Goal: Task Accomplishment & Management: Manage account settings

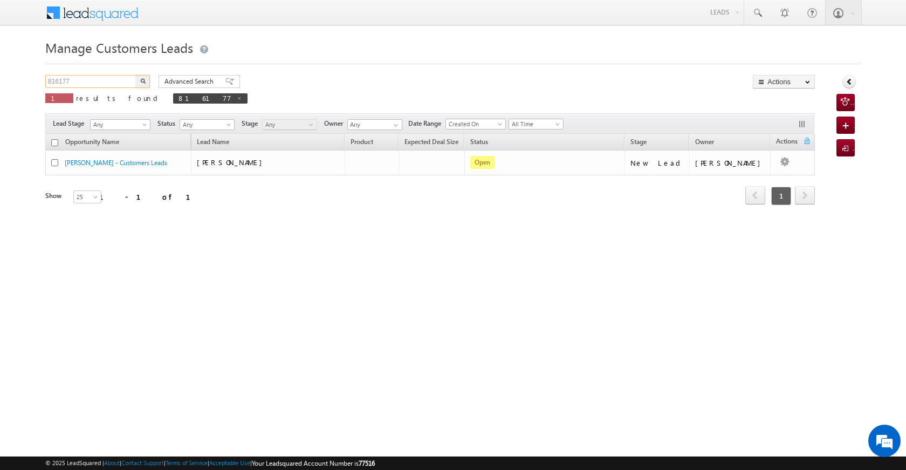
drag, startPoint x: 82, startPoint y: 80, endPoint x: 38, endPoint y: 80, distance: 44.2
click at [38, 80] on body "Menu [PERSON_NAME] [PERSON_NAME] a2@ks erve." at bounding box center [453, 153] width 906 height 306
paste input "21938"
type input "821938"
click at [143, 80] on img "button" at bounding box center [142, 80] width 5 height 5
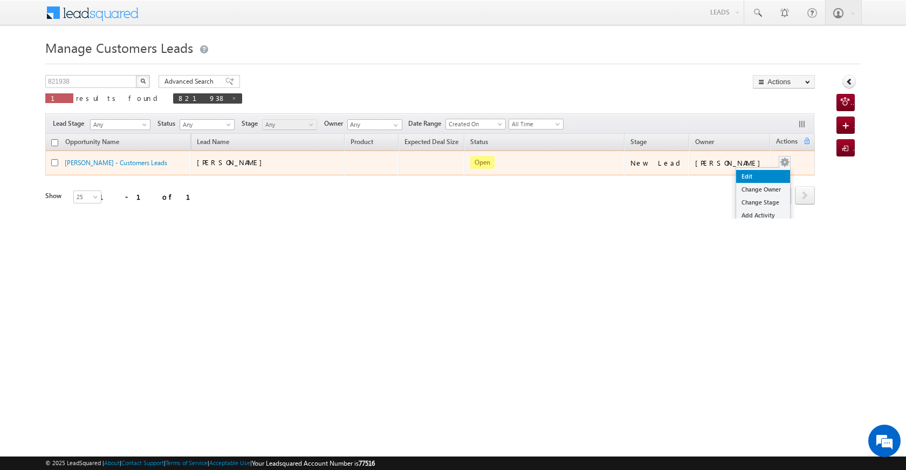
click at [761, 172] on link "Edit" at bounding box center [763, 176] width 54 height 13
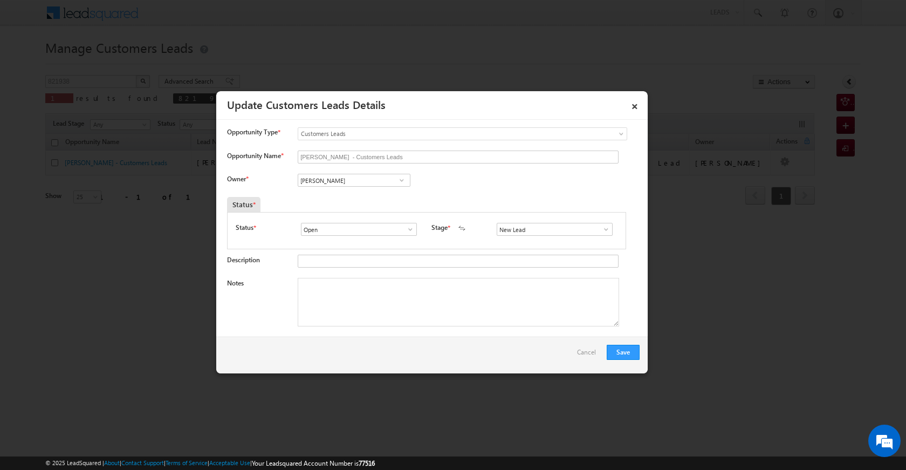
click at [399, 182] on span at bounding box center [401, 180] width 11 height 9
click at [343, 183] on input "[PERSON_NAME]" at bounding box center [354, 180] width 113 height 13
drag, startPoint x: 343, startPoint y: 183, endPoint x: 292, endPoint y: 182, distance: 51.2
click at [292, 182] on div "Owner * Vikas Halwai Vikas Halwai [PERSON_NAME] [PERSON_NAME] [PERSON_NAME] [PE…" at bounding box center [433, 183] width 412 height 18
paste input "[PERSON_NAME] [PERSON_NAME]"
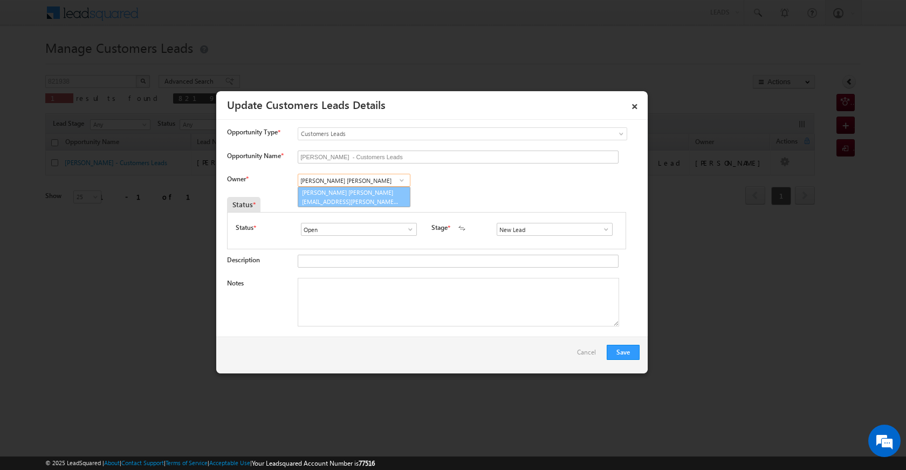
click at [377, 198] on span "[EMAIL_ADDRESS][PERSON_NAME][DOMAIN_NAME]" at bounding box center [350, 201] width 97 height 8
type input "[PERSON_NAME] [PERSON_NAME]"
click at [596, 224] on link at bounding box center [602, 229] width 13 height 11
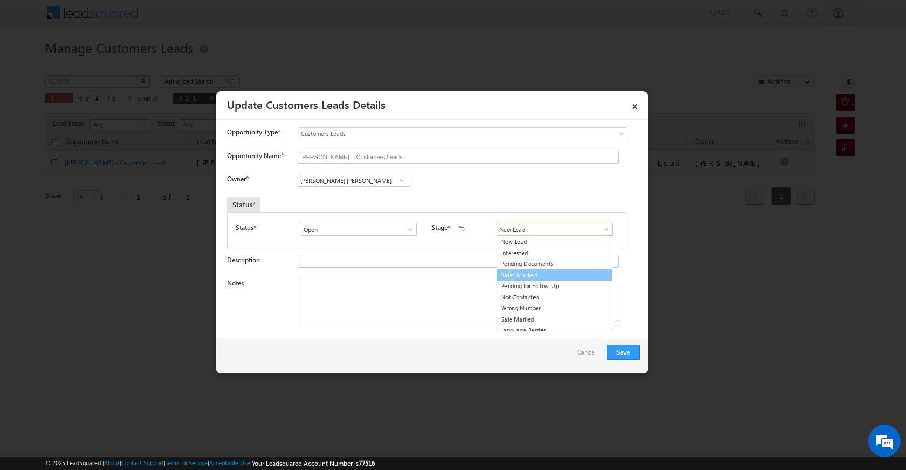
click at [535, 279] on link "Sales Marked" at bounding box center [553, 275] width 115 height 12
type input "Sales Marked"
click at [457, 315] on textarea "Notes" at bounding box center [458, 302] width 321 height 49
click at [375, 280] on textarea "Notes" at bounding box center [458, 302] width 321 height 49
paste textarea "OWN PLOT VAILULE 7 LAC WIFE REGISTRY AGE [DEMOGRAPHIC_DATA] LOAN 8 LAC JOB COMP…"
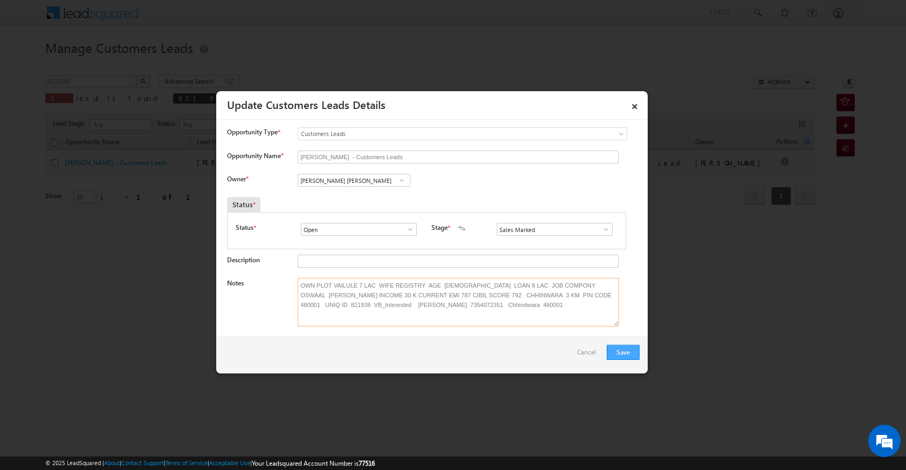
type textarea "OWN PLOT VAILULE 7 LAC WIFE REGISTRY AGE [DEMOGRAPHIC_DATA] LOAN 8 LAC JOB COMP…"
click at [626, 347] on button "Save" at bounding box center [622, 351] width 33 height 15
